Goal: Transaction & Acquisition: Obtain resource

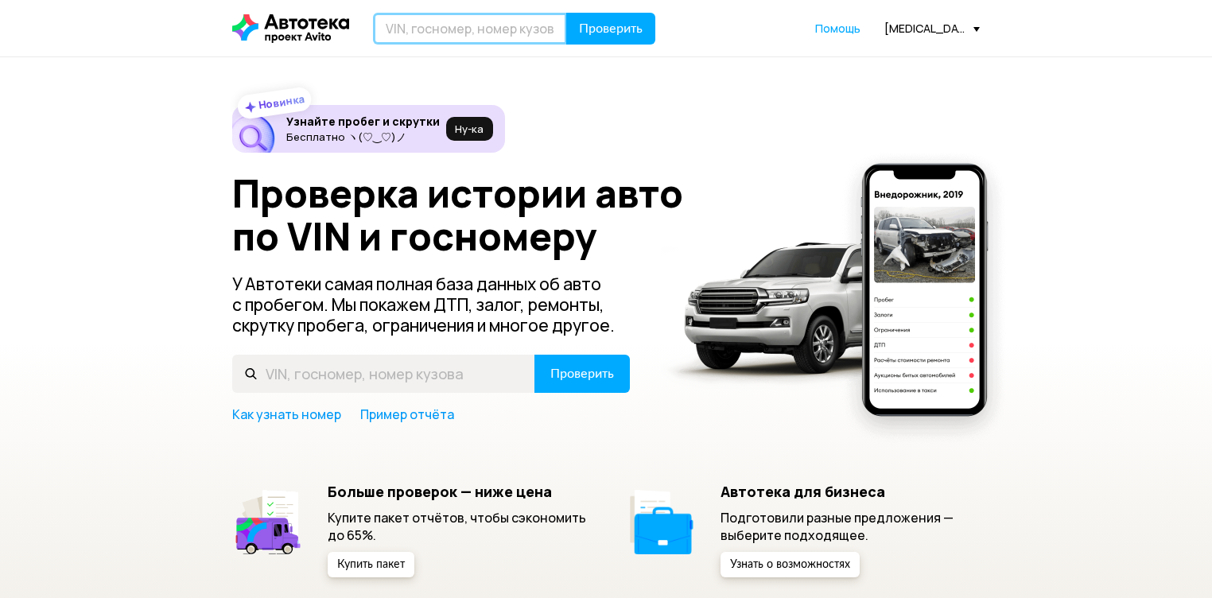
click at [414, 25] on input "text" at bounding box center [470, 29] width 194 height 32
type input "К008ТХ10"
click at [599, 35] on span "Проверить" at bounding box center [611, 28] width 64 height 13
click at [418, 29] on input "text" at bounding box center [470, 29] width 194 height 32
type input "К008ТХ10"
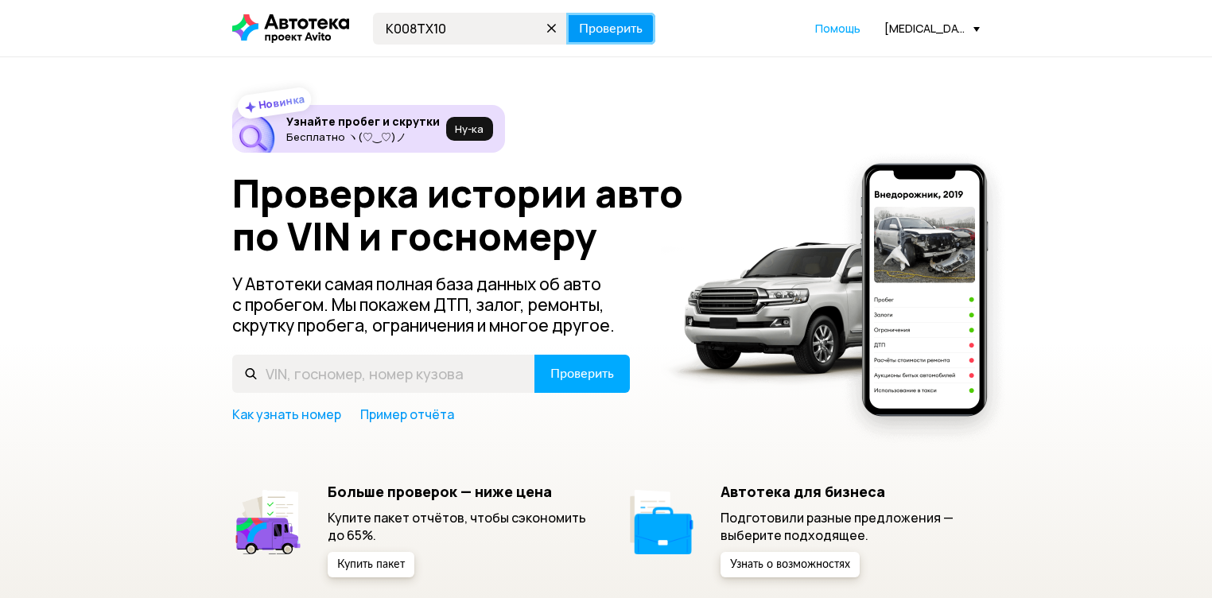
click at [609, 35] on span "Проверить" at bounding box center [611, 28] width 64 height 13
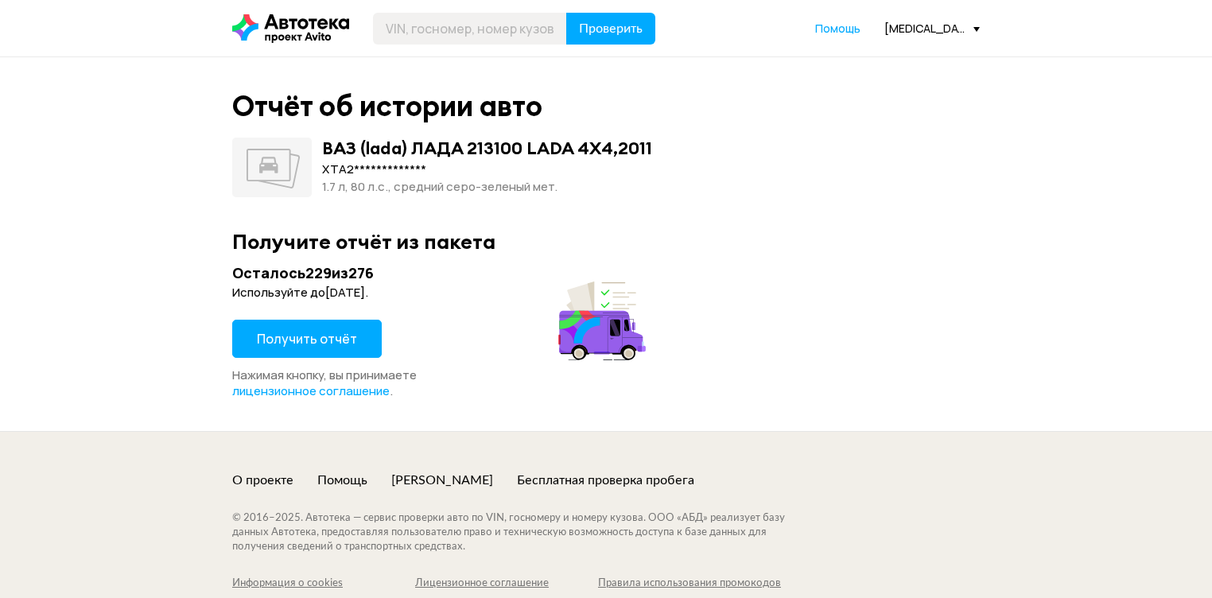
click at [288, 340] on span "Получить отчёт" at bounding box center [307, 338] width 100 height 17
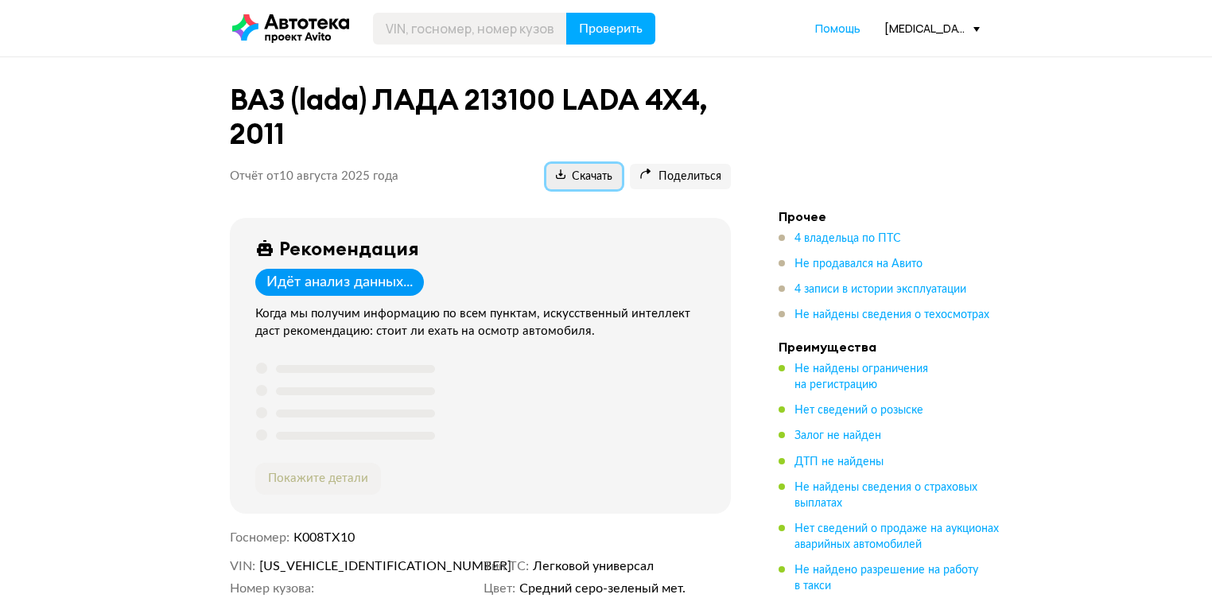
click at [580, 179] on span "Скачать" at bounding box center [584, 176] width 56 height 15
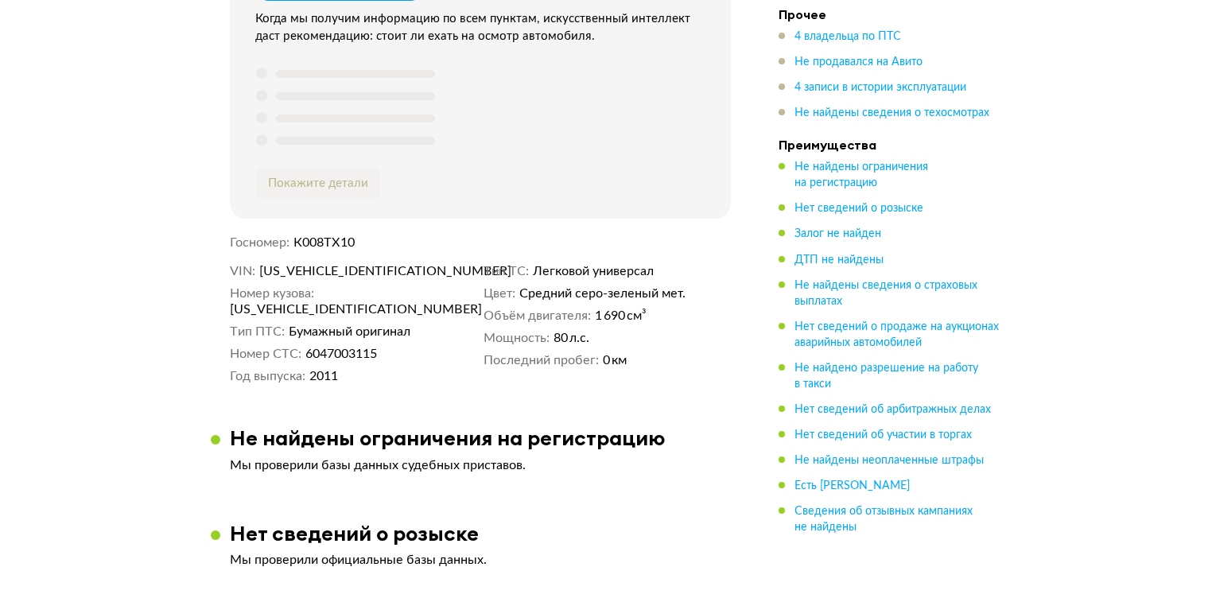
scroll to position [318, 0]
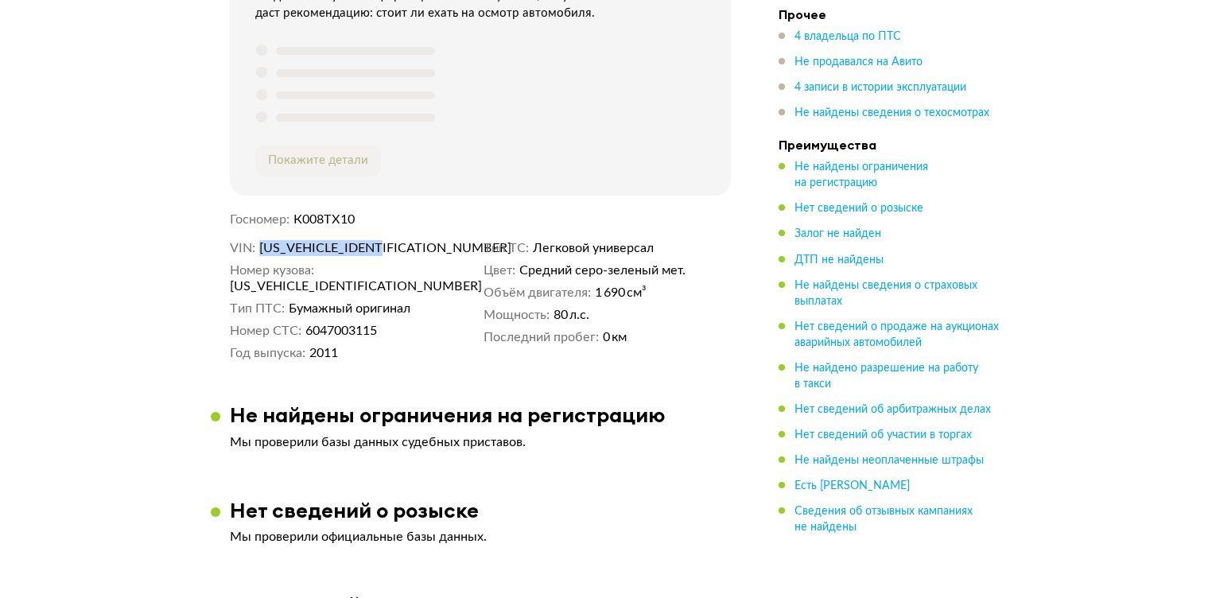
drag, startPoint x: 396, startPoint y: 246, endPoint x: 261, endPoint y: 245, distance: 135.2
click at [261, 245] on dd "XTA213100B0127487" at bounding box center [368, 248] width 219 height 16
copy span "XTA213100B0127487"
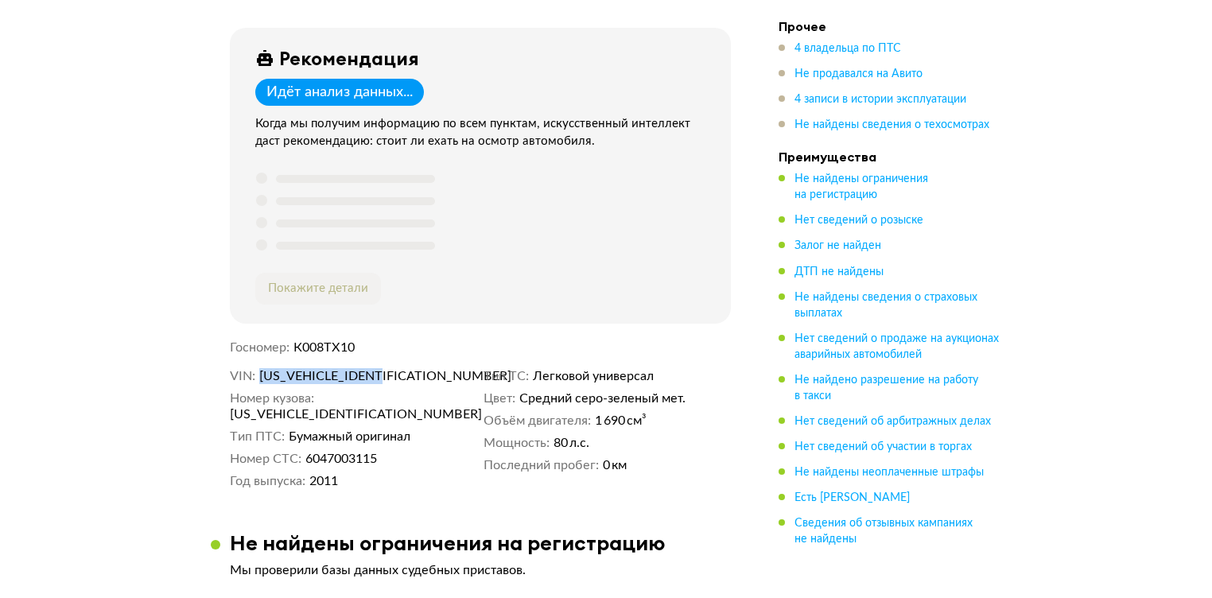
scroll to position [191, 0]
